Goal: Information Seeking & Learning: Learn about a topic

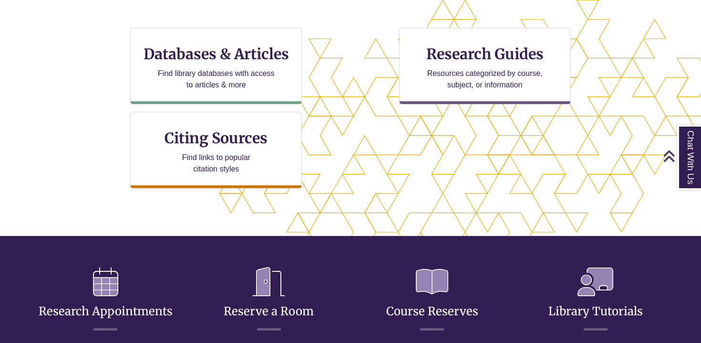
scroll to position [325, 0]
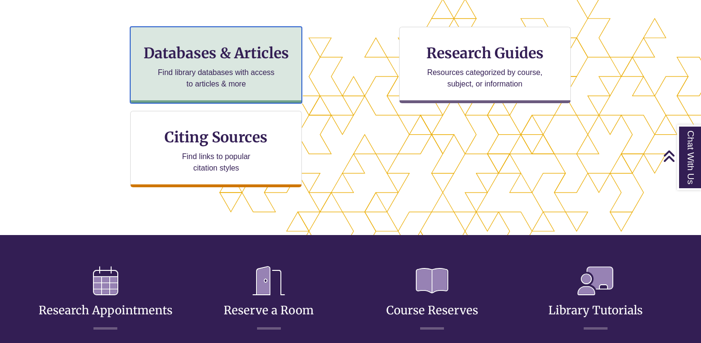
click at [222, 83] on p "Find library databases with access to articles & more" at bounding box center [216, 78] width 125 height 23
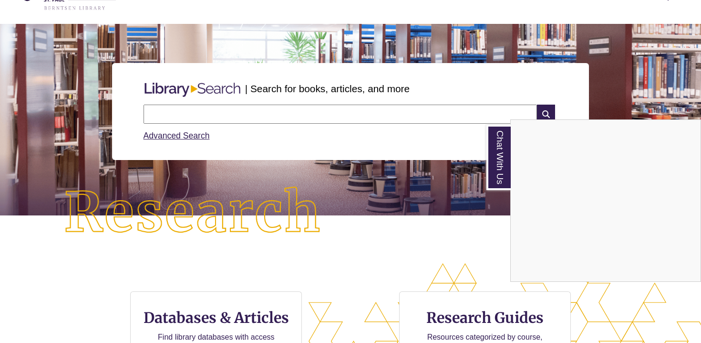
scroll to position [62, 0]
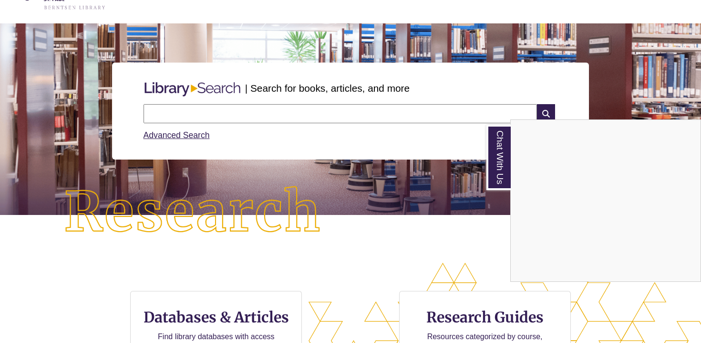
click at [225, 104] on div "Chat With Us" at bounding box center [350, 171] width 701 height 343
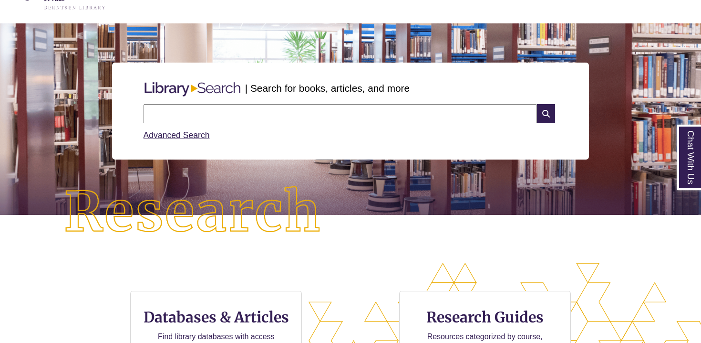
click at [311, 116] on input "text" at bounding box center [341, 113] width 394 height 19
click at [172, 115] on input "**********" at bounding box center [341, 113] width 394 height 19
click at [217, 113] on input "**********" at bounding box center [341, 113] width 394 height 19
type input "**********"
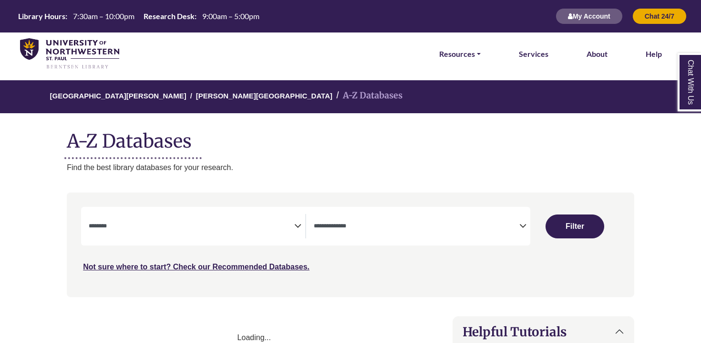
select select "Database Subject Filter"
select select "Database Types Filter"
select select "Database Subject Filter"
select select "Database Types Filter"
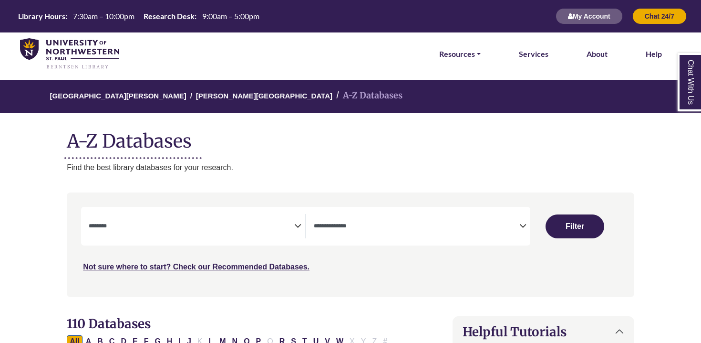
click at [295, 226] on icon "Search filters" at bounding box center [297, 224] width 7 height 14
type textarea "****"
select select "*****"
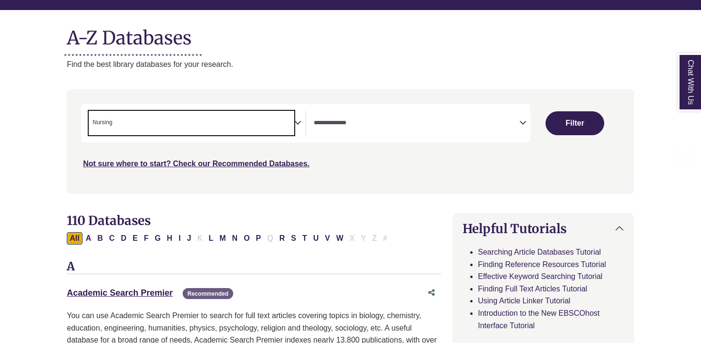
scroll to position [141, 0]
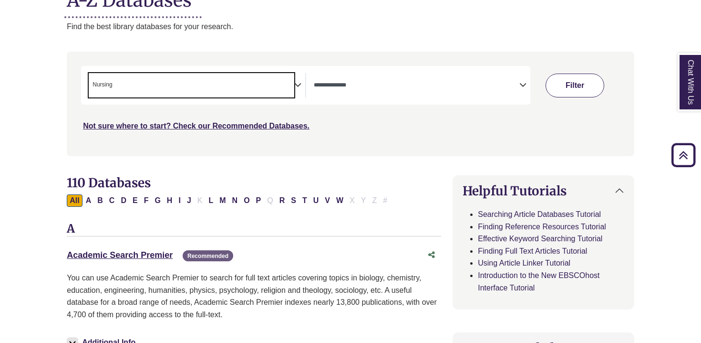
click at [589, 83] on button "Filter" at bounding box center [575, 85] width 59 height 24
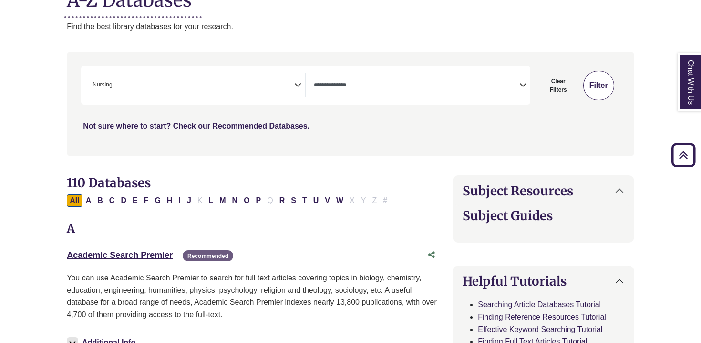
select select "Database Types Filter"
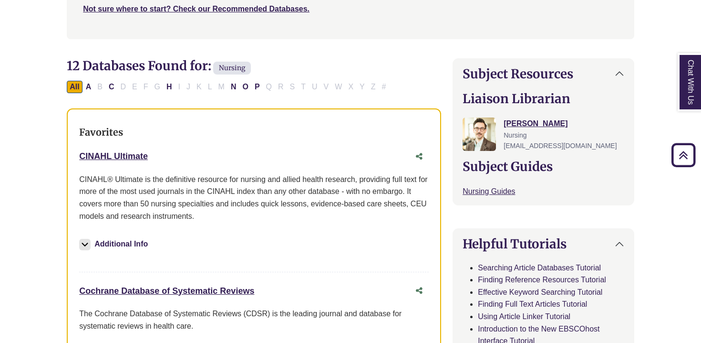
scroll to position [259, 0]
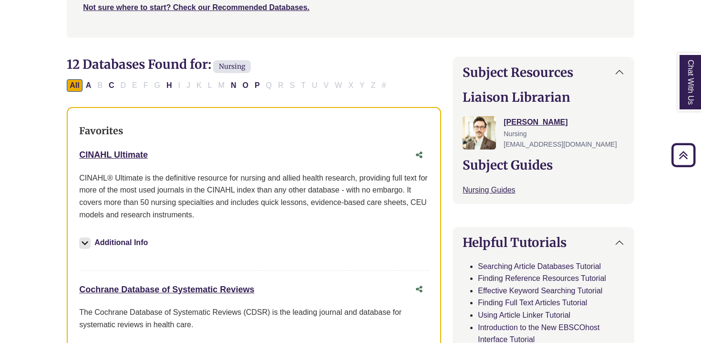
click at [102, 148] on div "CINAHL Ultimate This link opens in a new window" at bounding box center [244, 155] width 331 height 14
click at [124, 154] on link "CINAHL Ultimate This link opens in a new window" at bounding box center [113, 155] width 69 height 10
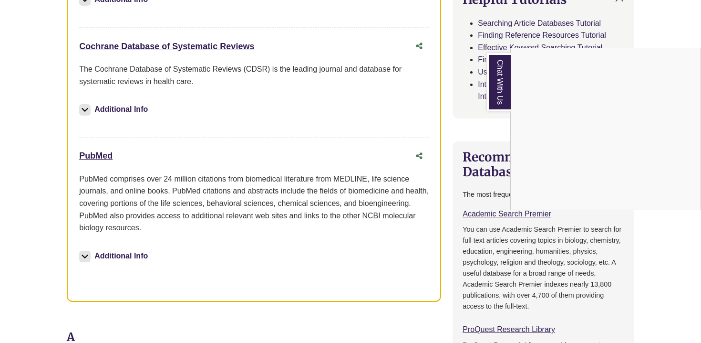
scroll to position [530, 0]
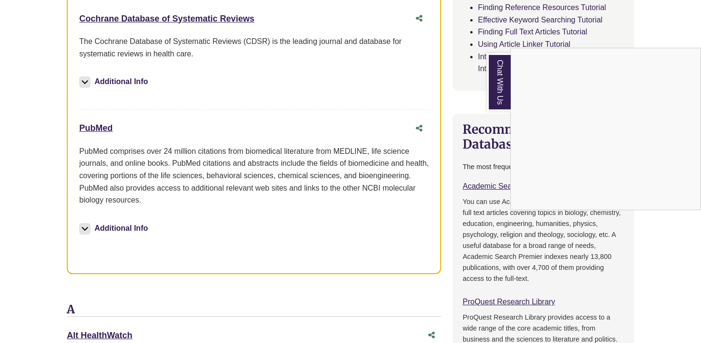
click at [98, 128] on div "Chat With Us" at bounding box center [350, 171] width 701 height 343
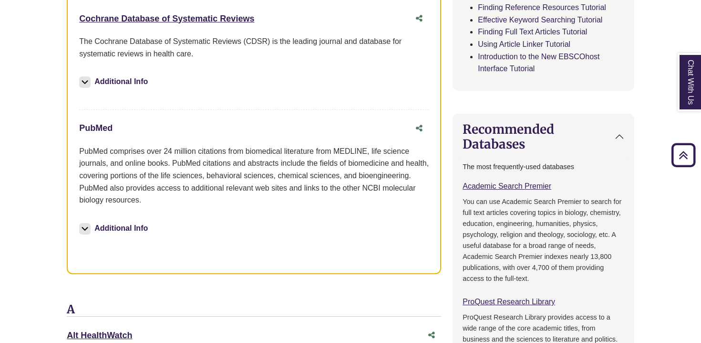
click at [98, 128] on link "PubMed This link opens in a new window" at bounding box center [95, 128] width 33 height 10
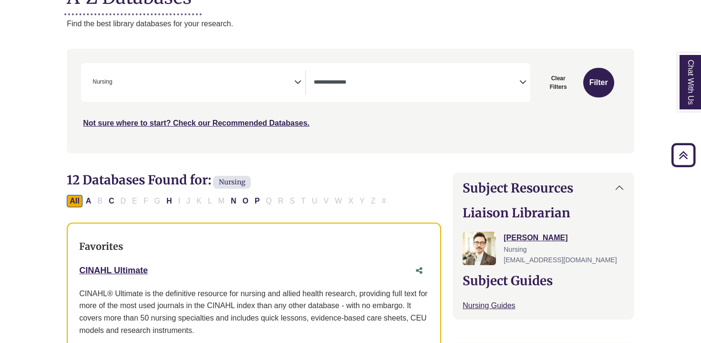
scroll to position [0, 0]
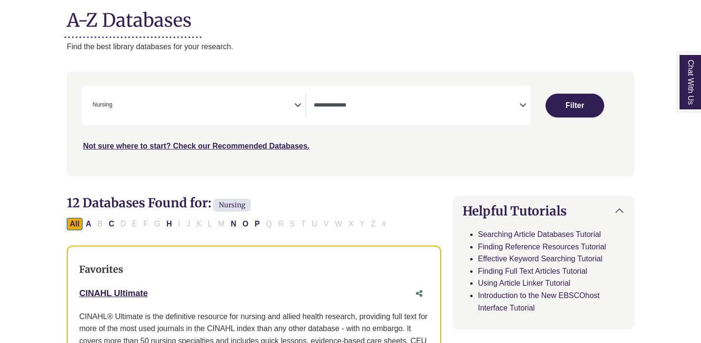
select select "Database Subject Filter"
select select "Database Types Filter"
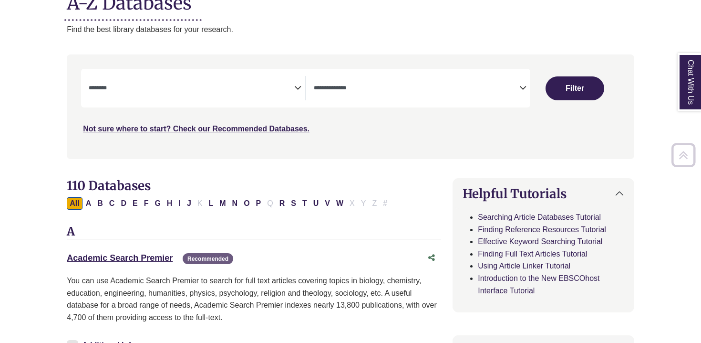
scroll to position [141, 0]
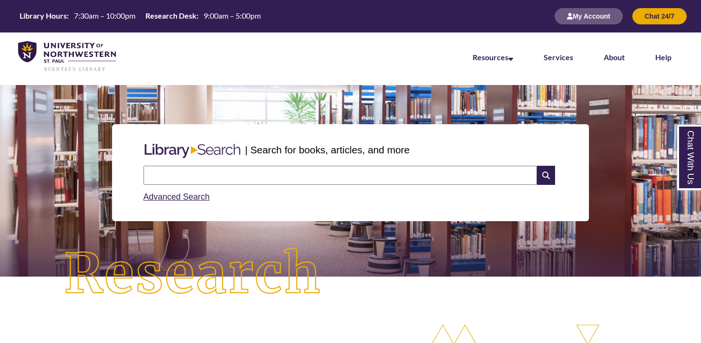
click at [261, 177] on input "text" at bounding box center [341, 175] width 394 height 19
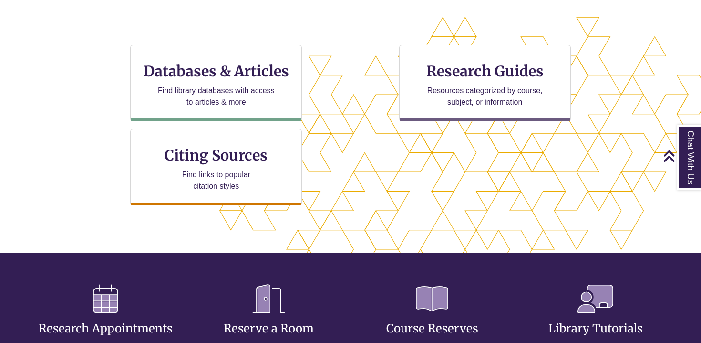
scroll to position [307, 0]
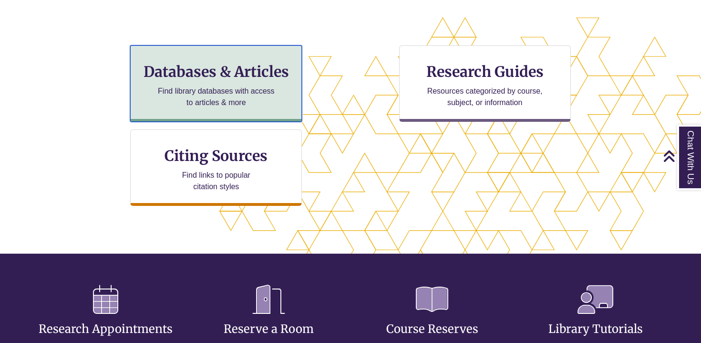
click at [237, 78] on h3 "Databases & Articles" at bounding box center [216, 71] width 156 height 18
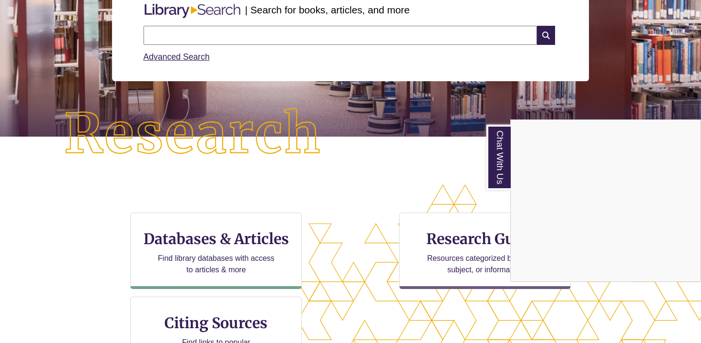
scroll to position [0, 0]
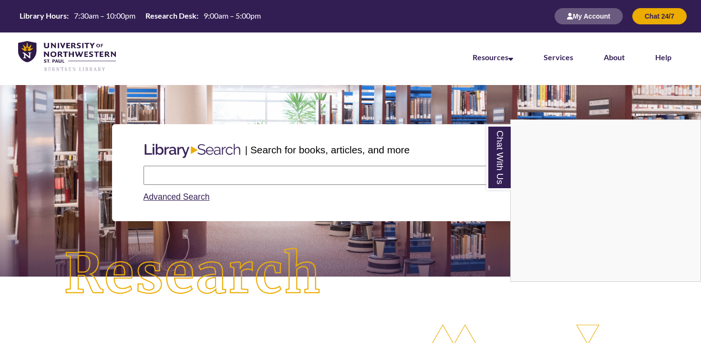
click at [221, 184] on div "Chat With Us" at bounding box center [350, 171] width 701 height 343
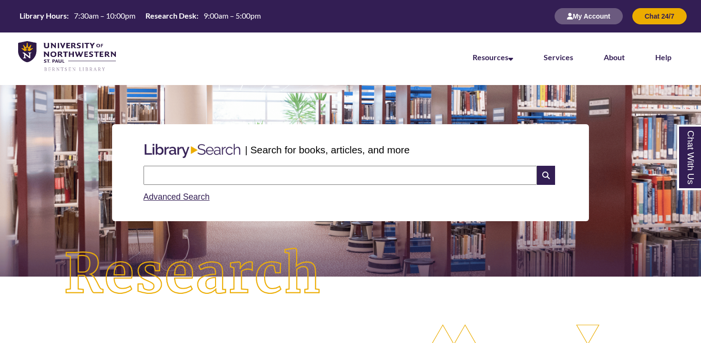
click at [234, 172] on input "text" at bounding box center [341, 175] width 394 height 19
click at [211, 177] on input "**********" at bounding box center [341, 175] width 394 height 19
click at [245, 177] on input "**********" at bounding box center [341, 175] width 394 height 19
type input "**********"
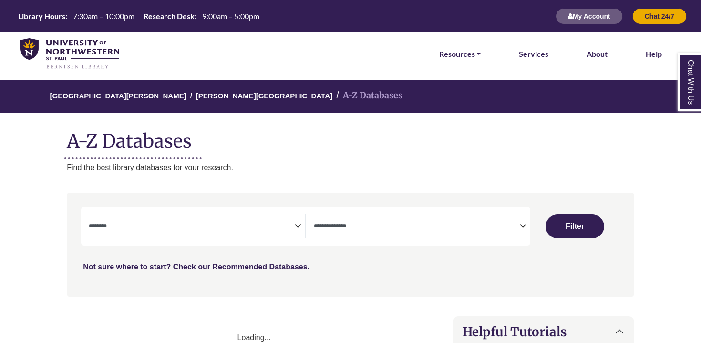
select select "Database Subject Filter"
select select "Database Types Filter"
select select "Database Subject Filter"
select select "Database Types Filter"
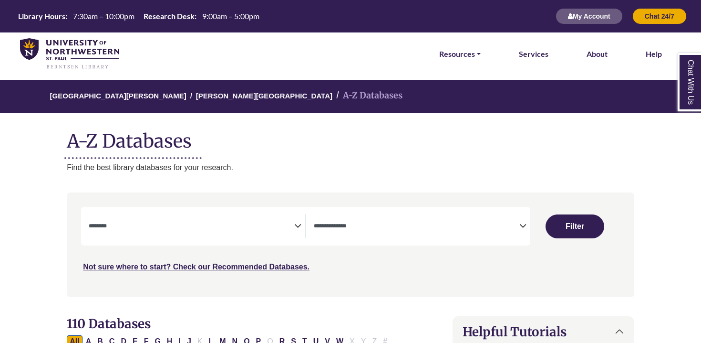
click at [263, 234] on span "Search filters" at bounding box center [192, 226] width 206 height 24
type textarea "***"
select select "*****"
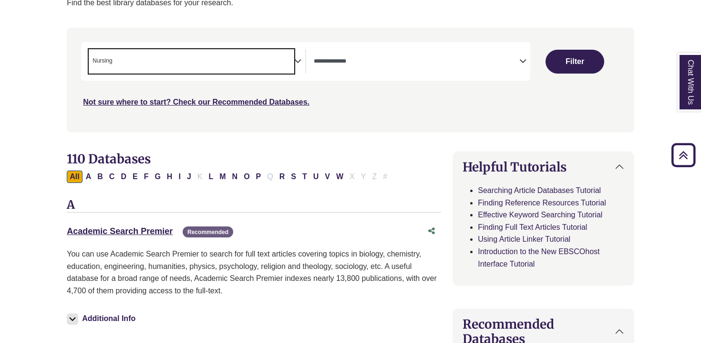
scroll to position [134, 0]
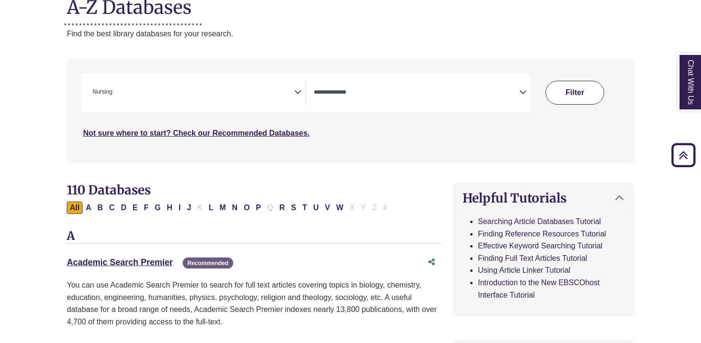
click at [592, 91] on button "Filter" at bounding box center [575, 93] width 59 height 24
select select "Database Types Filter"
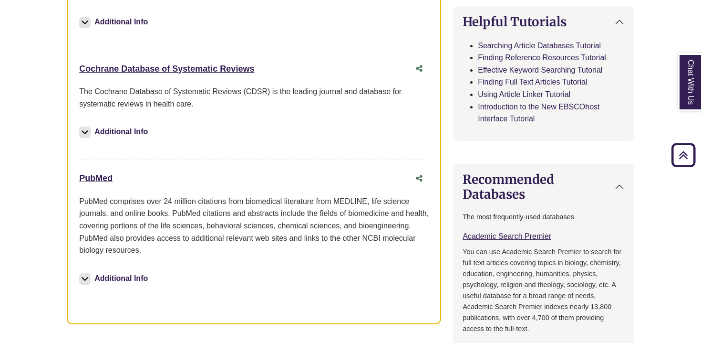
scroll to position [479, 0]
click at [83, 175] on link "PubMed This link opens in a new window" at bounding box center [95, 179] width 33 height 10
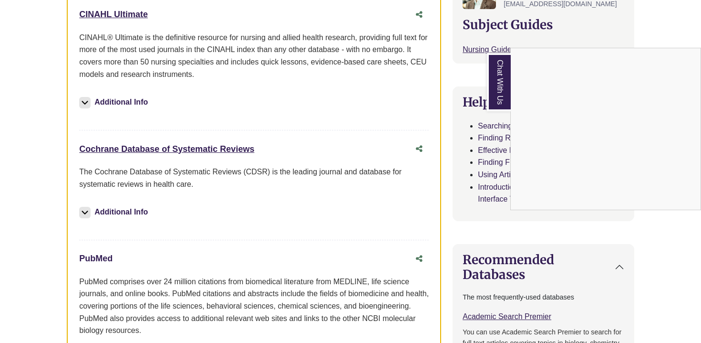
scroll to position [363, 0]
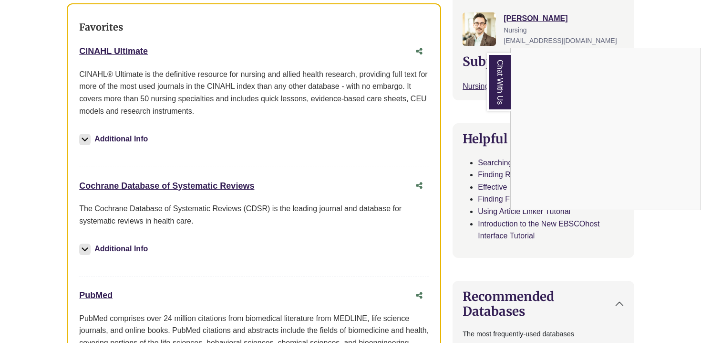
click at [125, 52] on div "Chat With Us" at bounding box center [350, 171] width 701 height 343
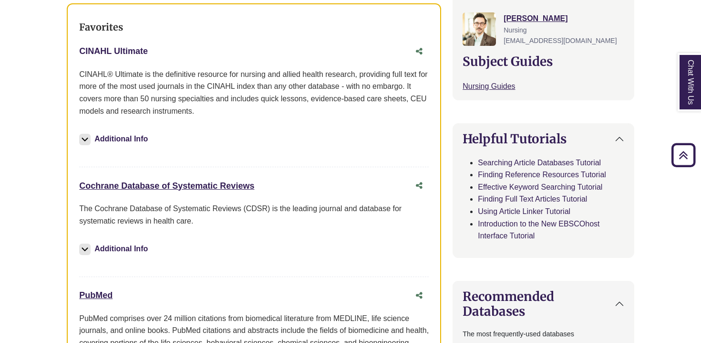
click at [125, 52] on link "CINAHL Ultimate This link opens in a new window" at bounding box center [113, 51] width 69 height 10
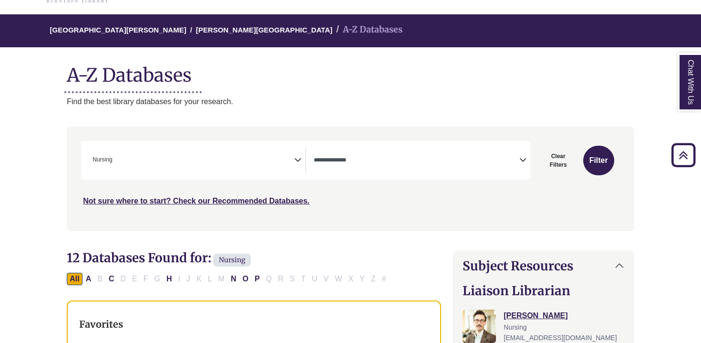
scroll to position [1, 0]
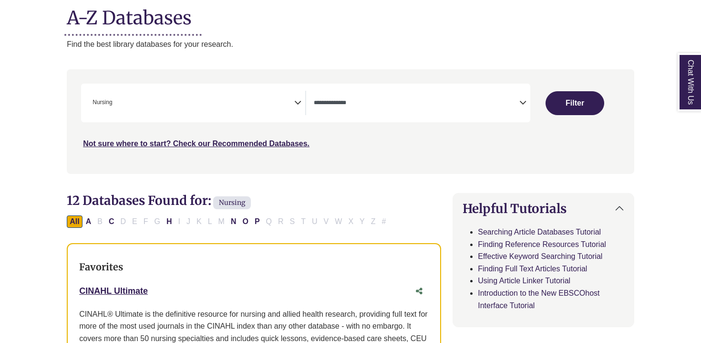
select select "Database Subject Filter"
select select "Database Types Filter"
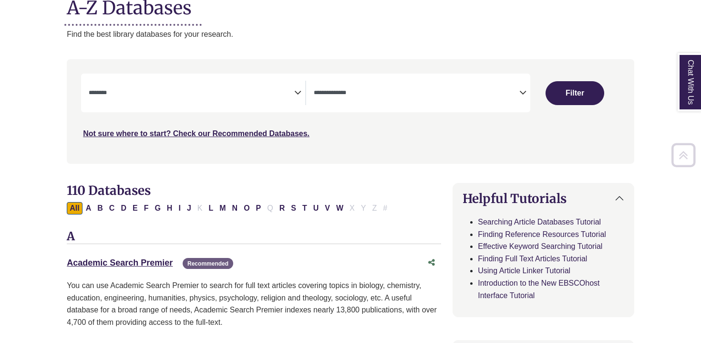
scroll to position [134, 0]
